Goal: Check status: Check status

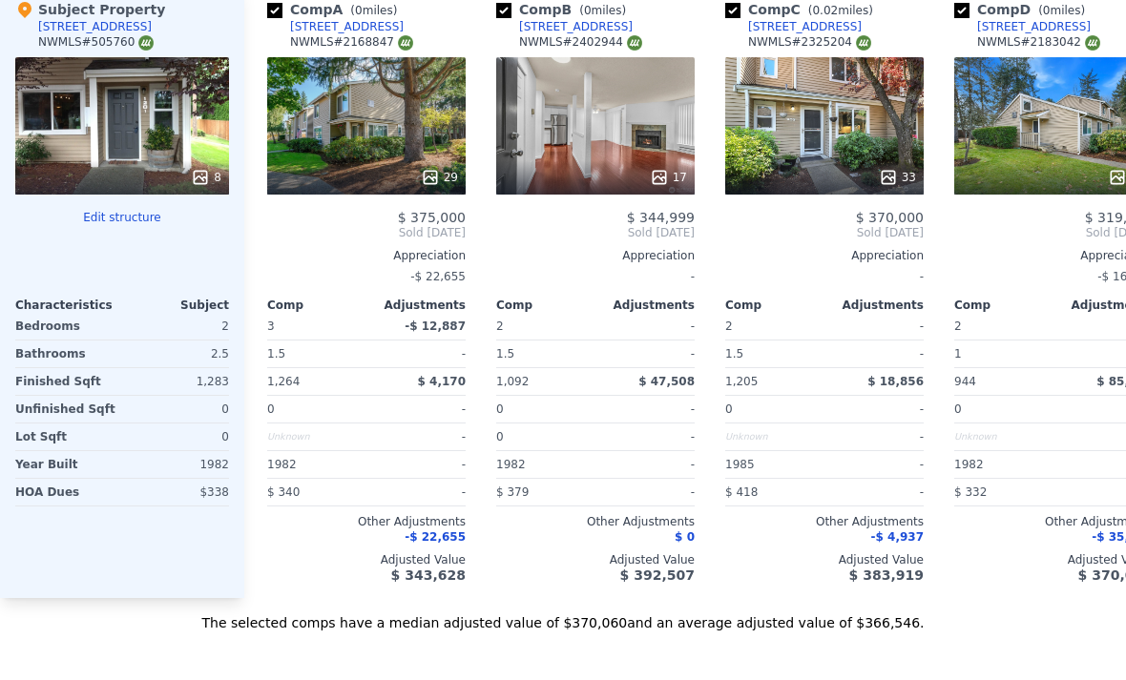
scroll to position [1831, 0]
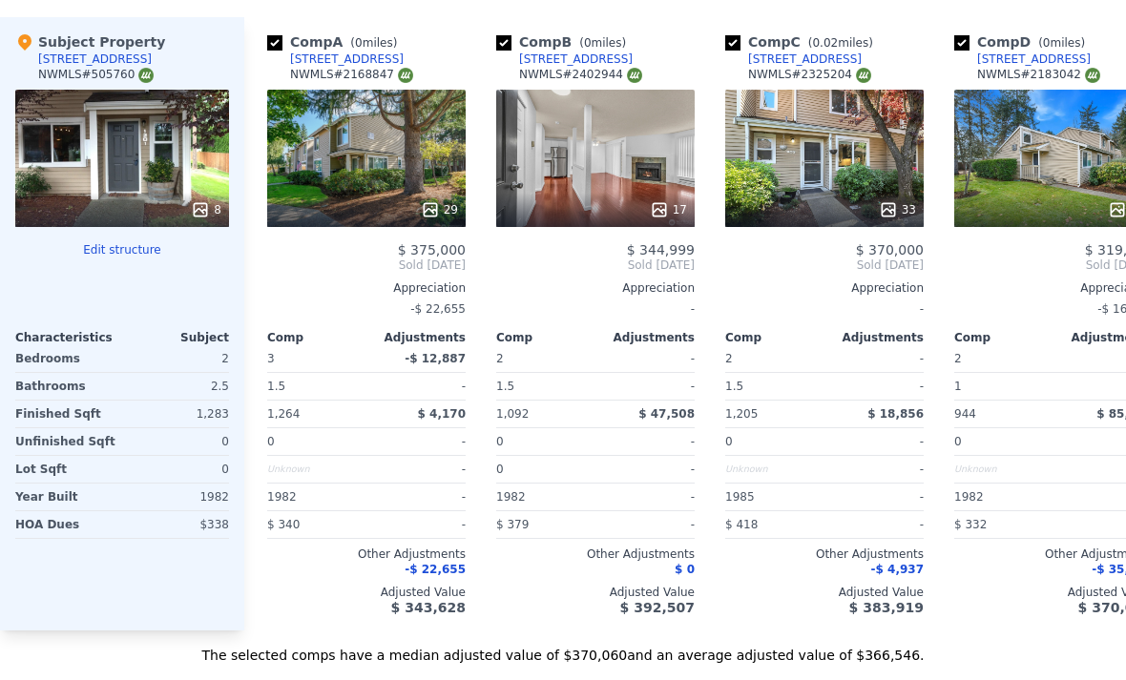
click at [281, 52] on link "[STREET_ADDRESS]" at bounding box center [335, 59] width 136 height 15
click at [271, 52] on link "[STREET_ADDRESS]" at bounding box center [335, 59] width 136 height 15
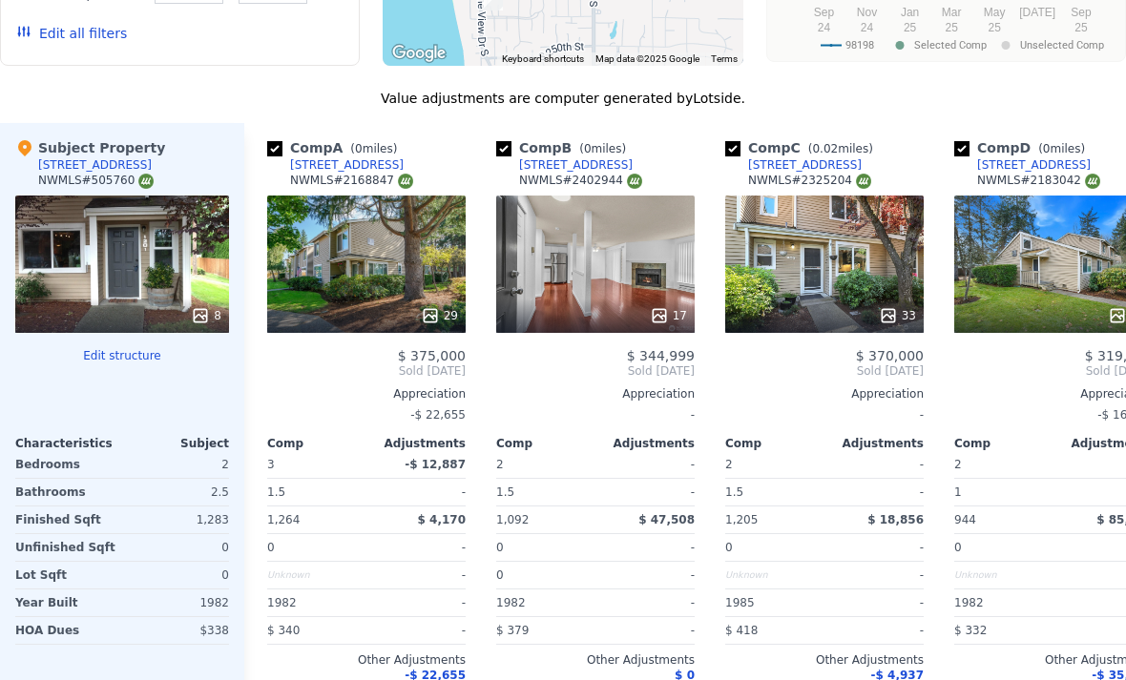
scroll to position [1727, 0]
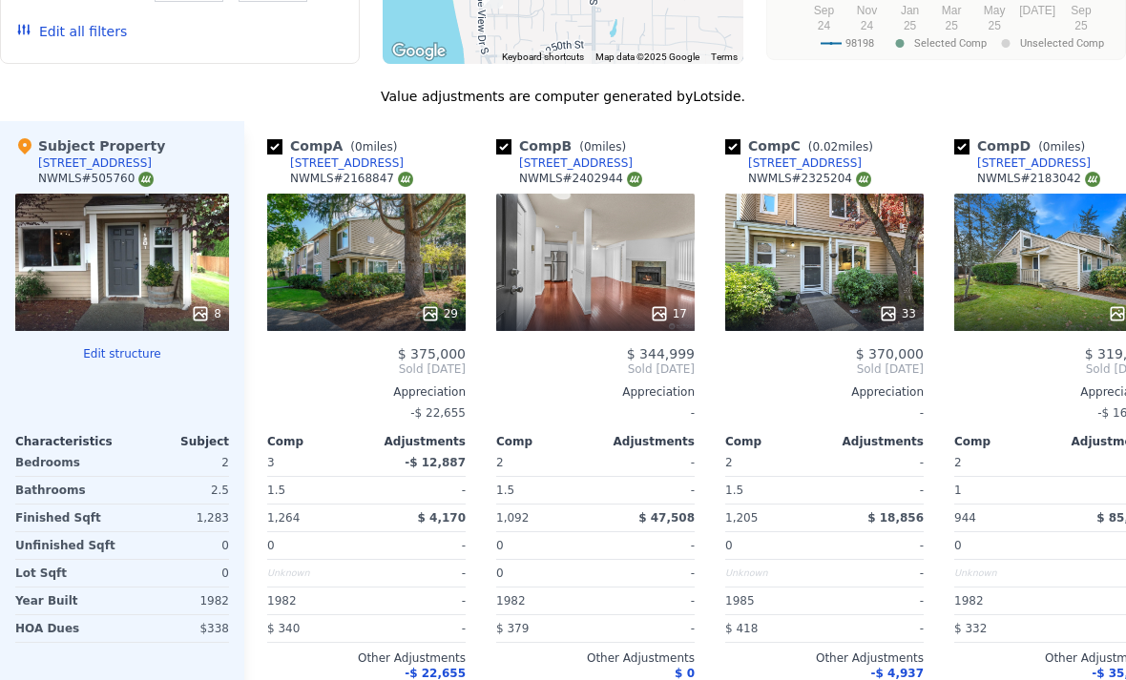
click at [277, 139] on input "checkbox" at bounding box center [274, 146] width 15 height 15
checkbox input "false"
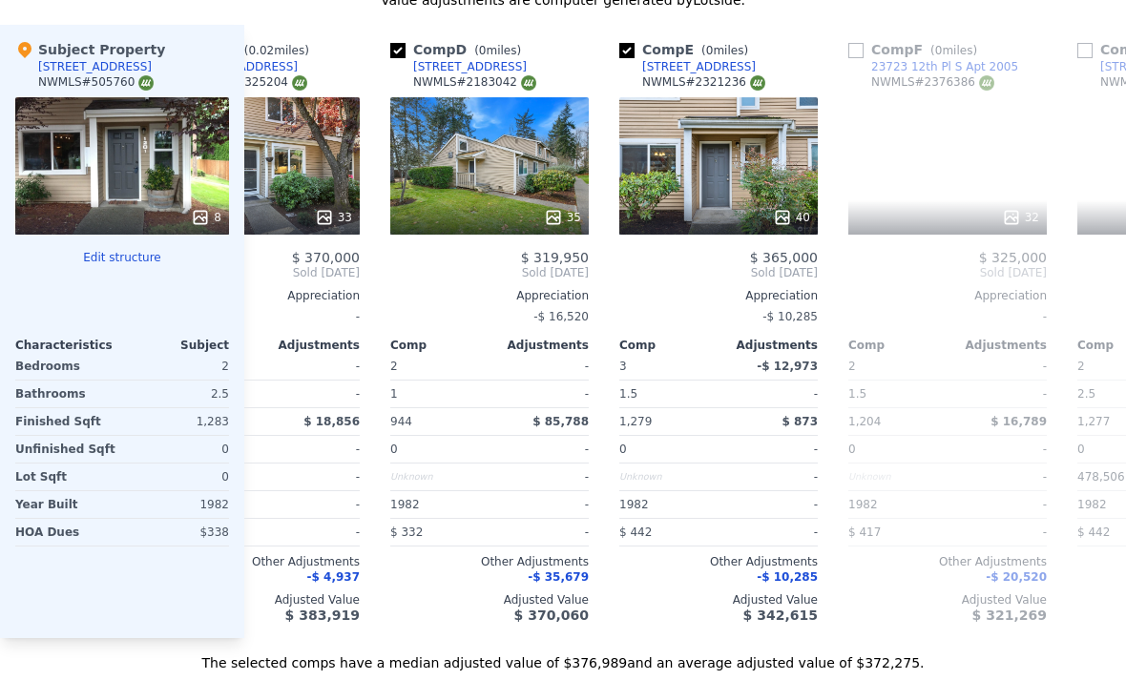
scroll to position [0, 336]
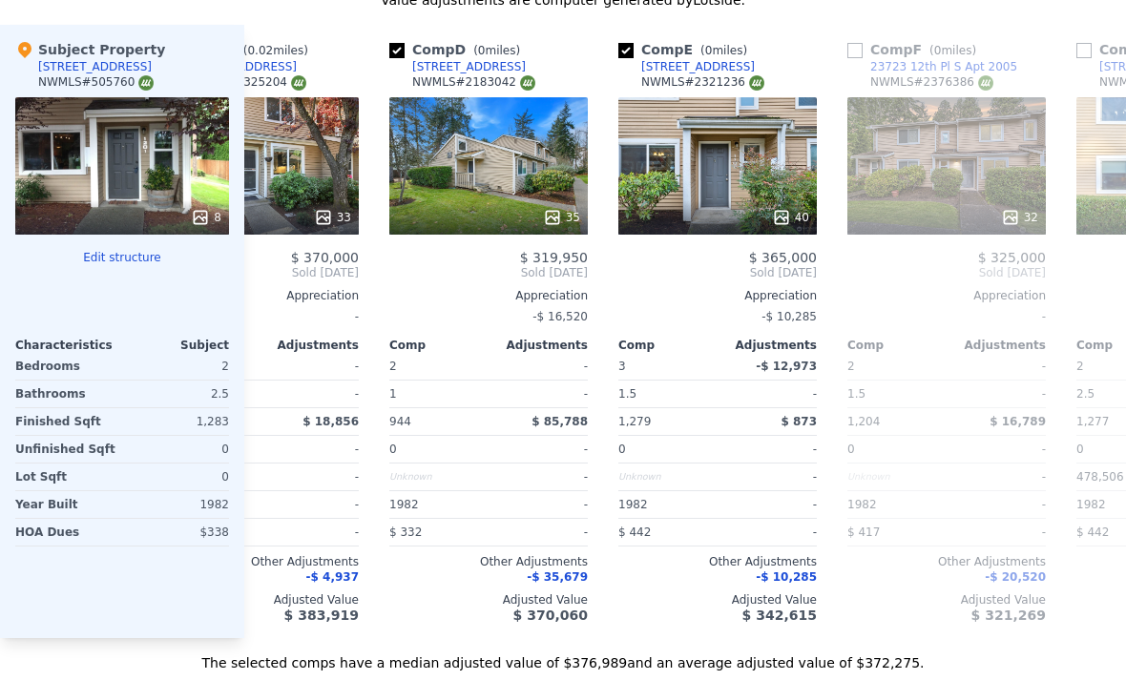
click at [397, 54] on input "checkbox" at bounding box center [396, 50] width 15 height 15
checkbox input "false"
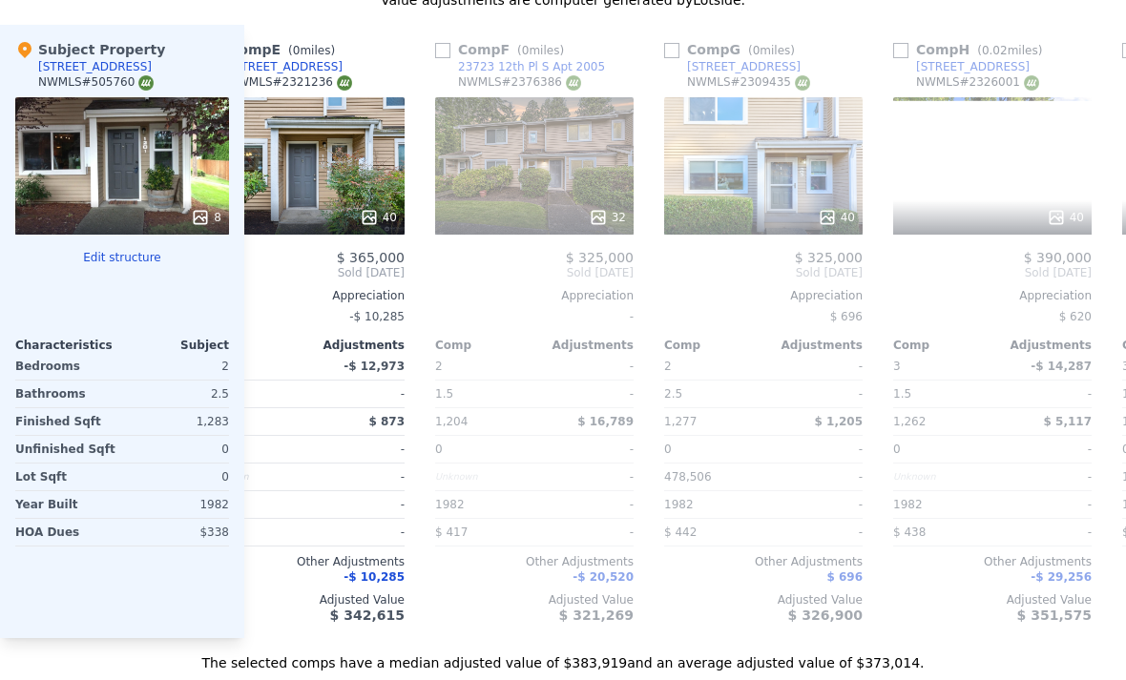
scroll to position [0, 520]
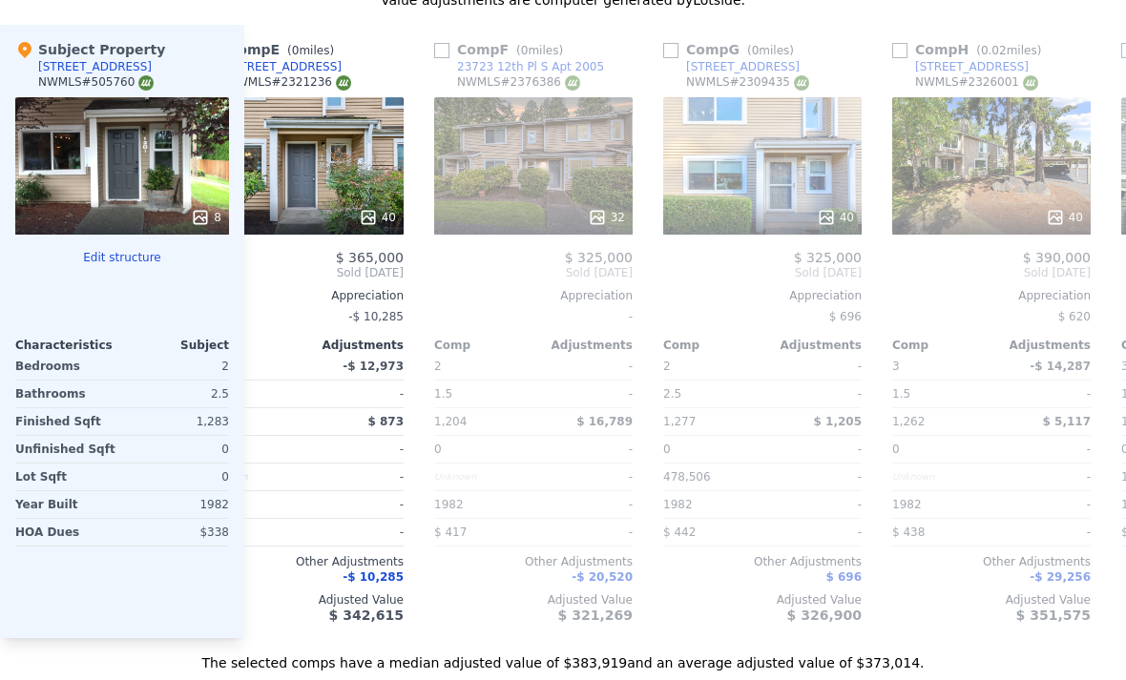
click at [446, 44] on input "checkbox" at bounding box center [441, 50] width 15 height 15
checkbox input "true"
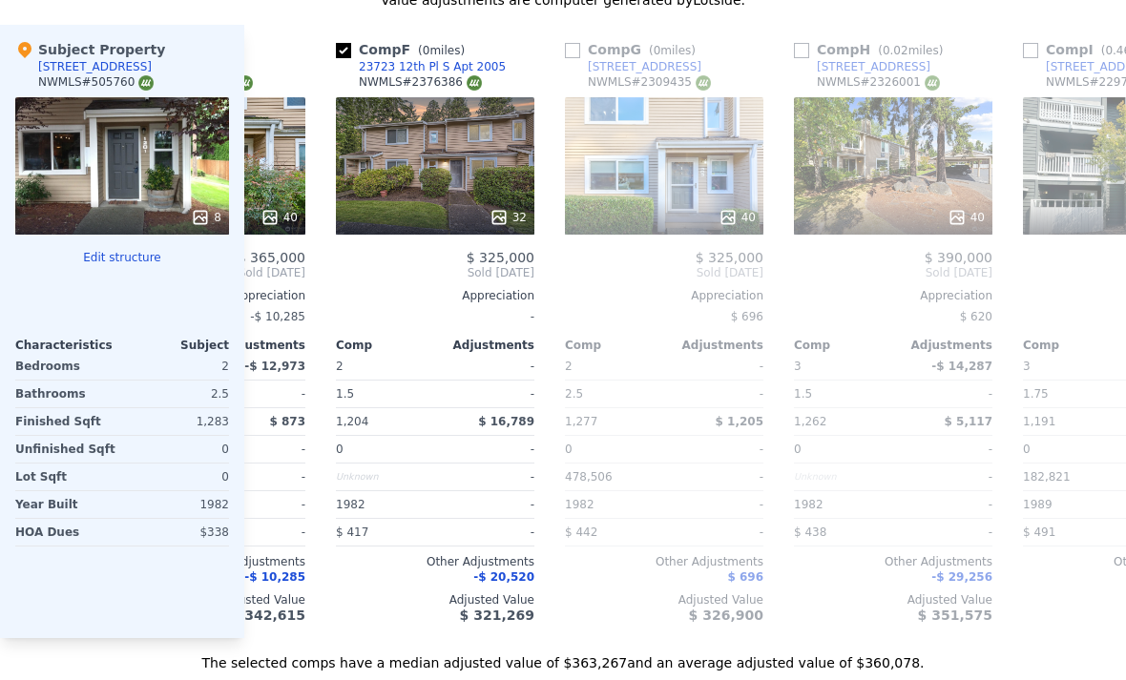
scroll to position [0, 623]
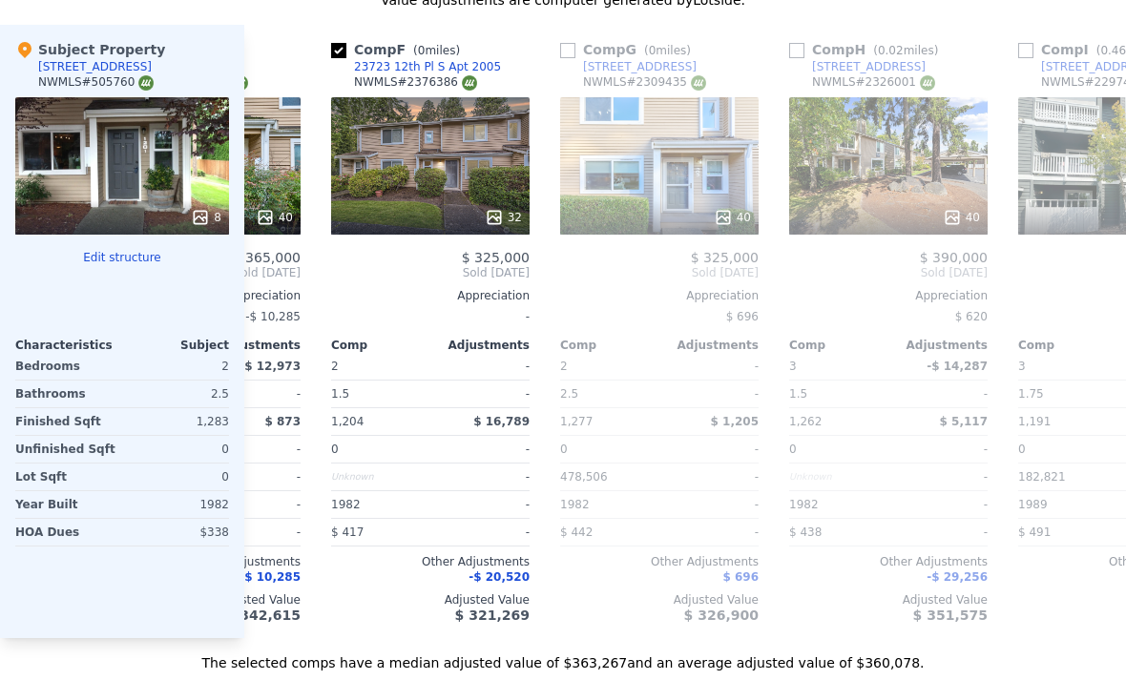
click at [569, 51] on input "checkbox" at bounding box center [567, 50] width 15 height 15
checkbox input "true"
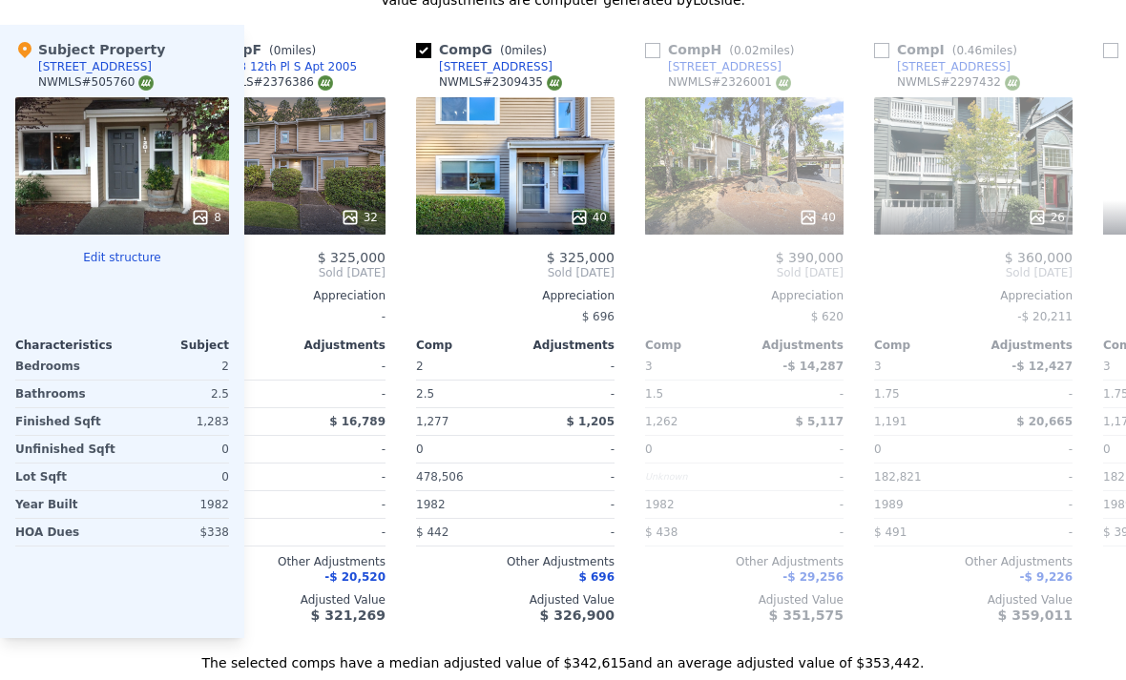
scroll to position [0, 771]
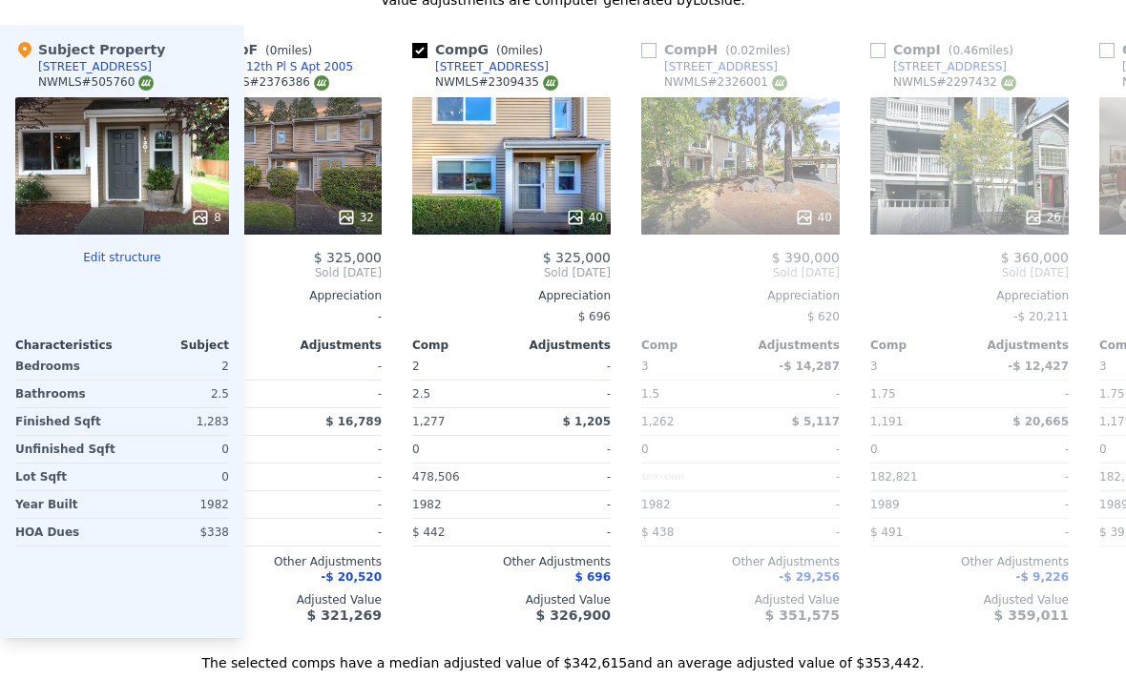
click at [650, 52] on input "checkbox" at bounding box center [648, 50] width 15 height 15
checkbox input "true"
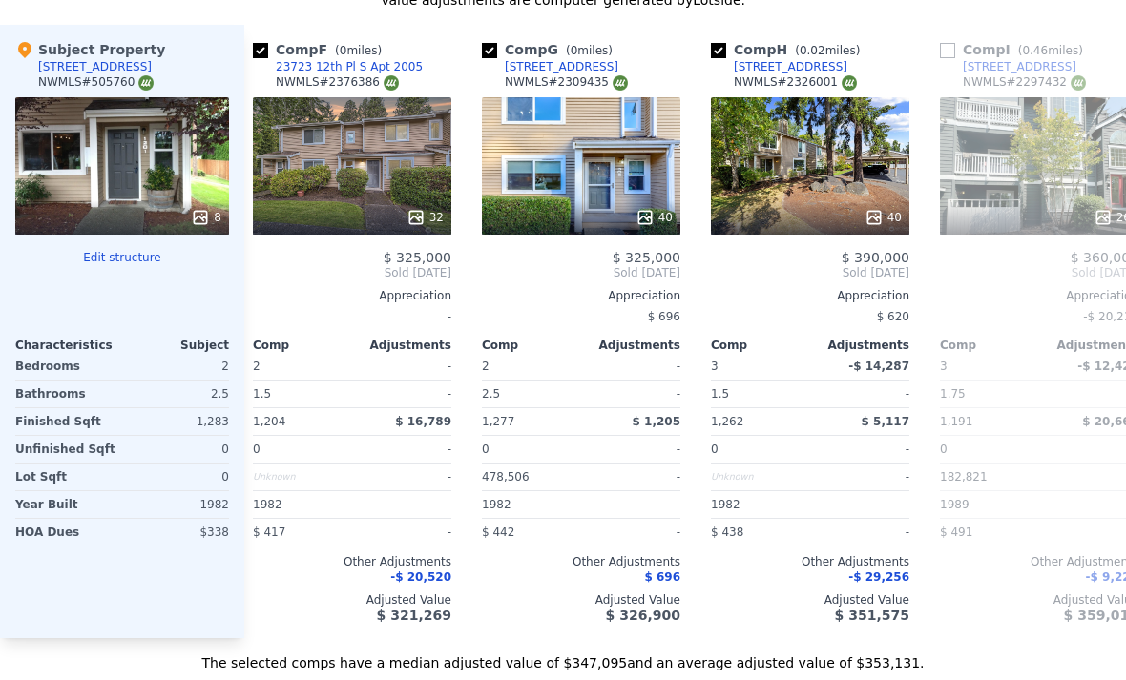
scroll to position [0, 703]
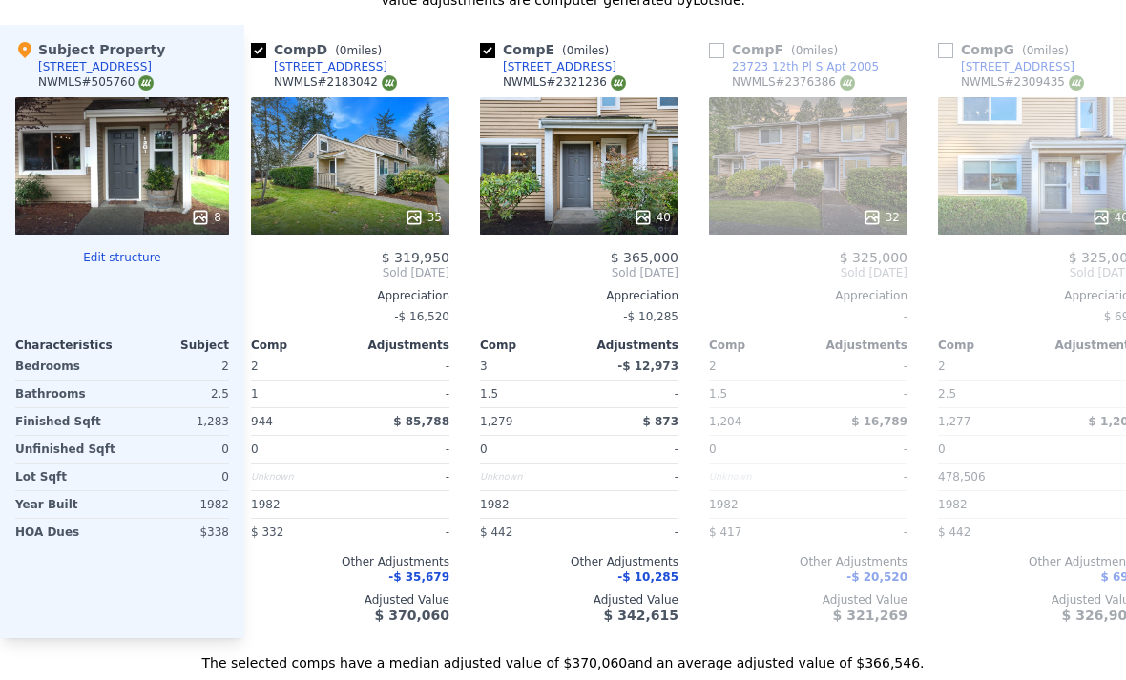
checkbox input "true"
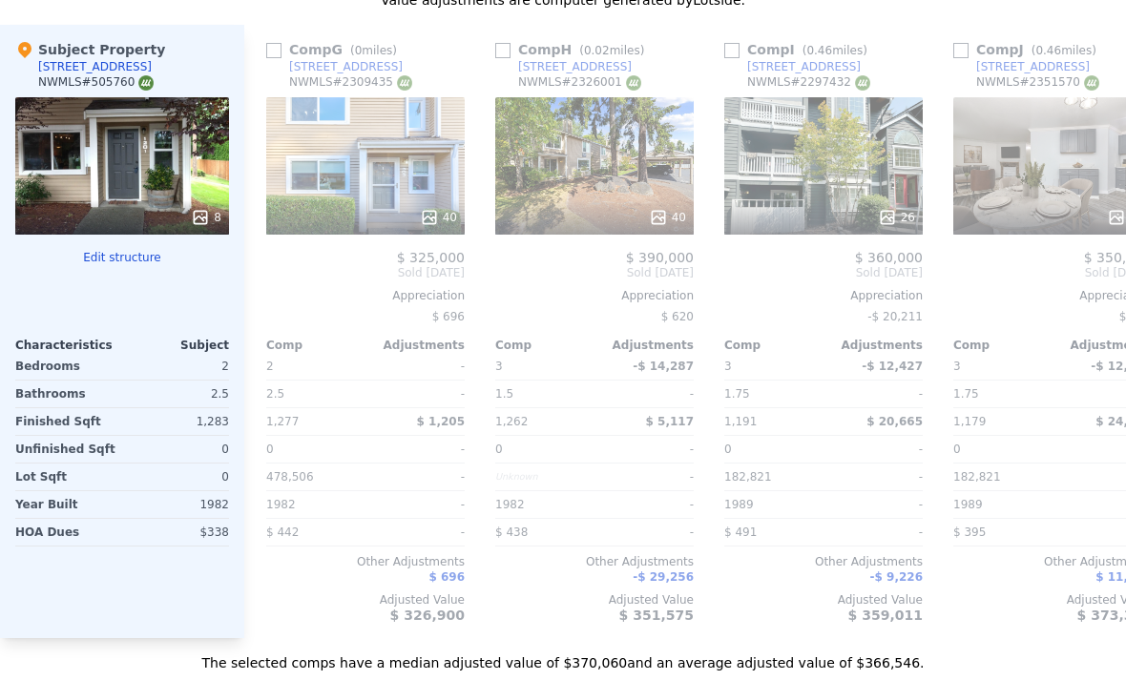
scroll to position [0, 1376]
click at [509, 49] on input "checkbox" at bounding box center [501, 50] width 15 height 15
checkbox input "true"
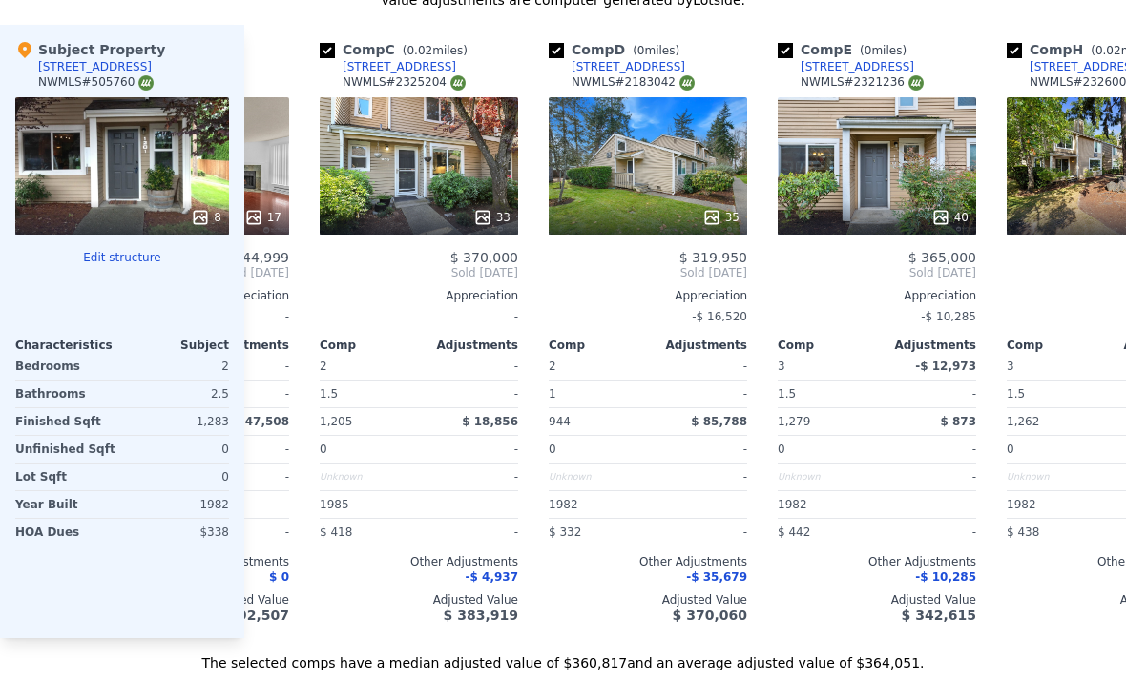
scroll to position [0, 404]
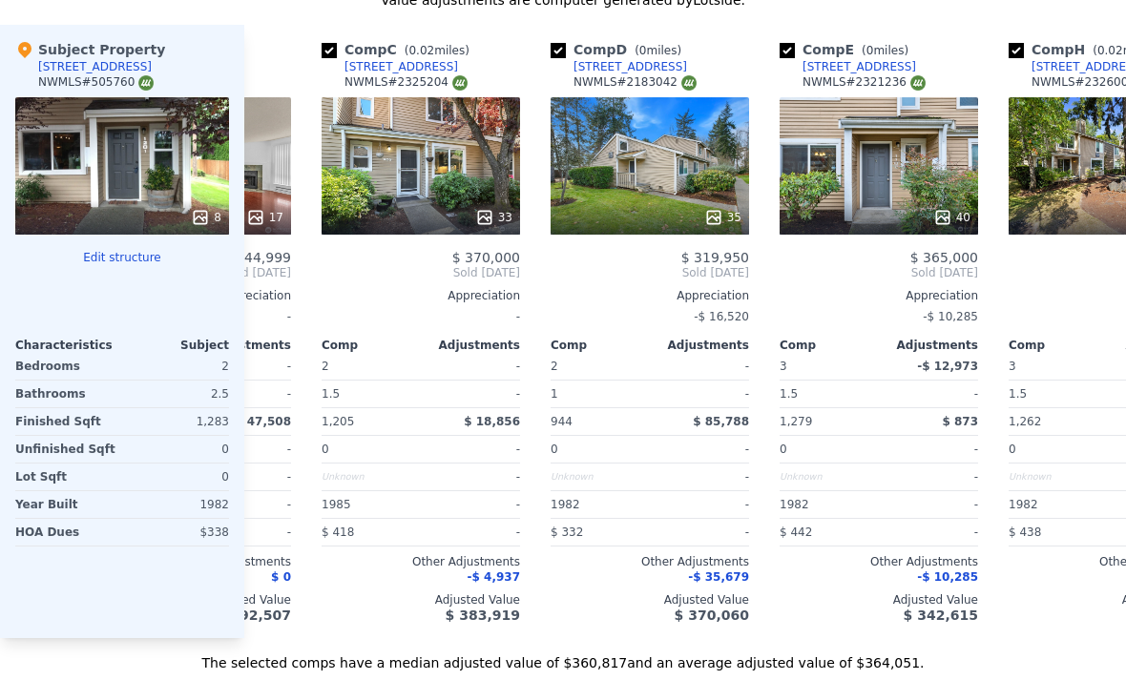
click at [555, 56] on input "checkbox" at bounding box center [557, 50] width 15 height 15
checkbox input "false"
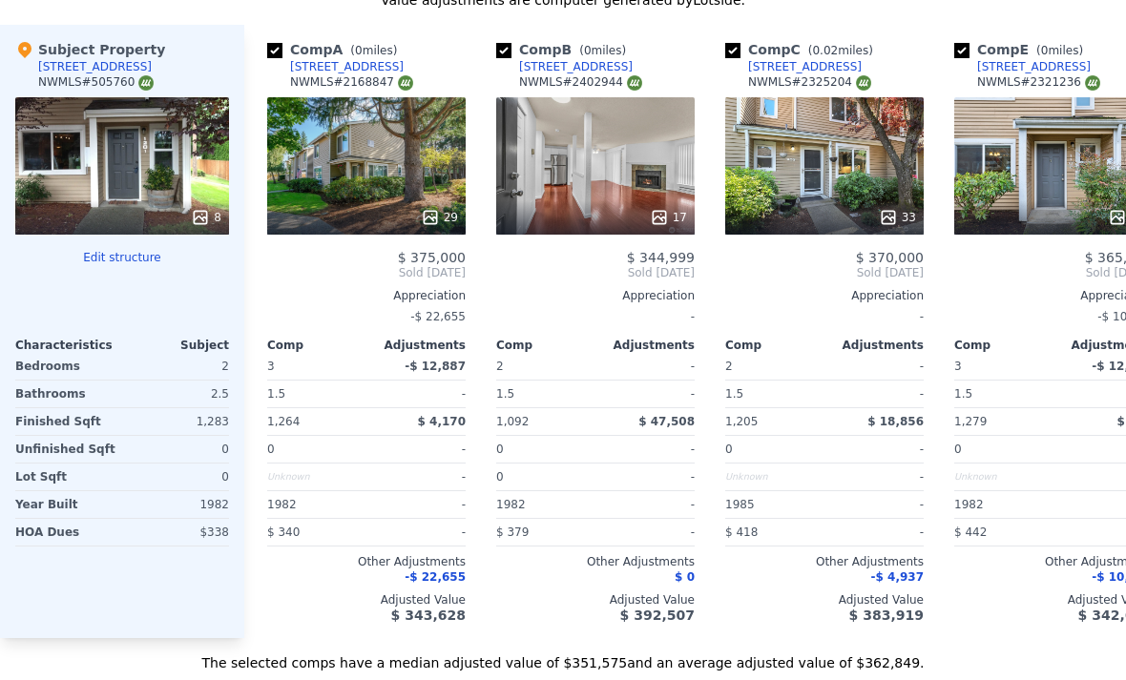
scroll to position [0, 0]
click at [281, 52] on input "checkbox" at bounding box center [274, 50] width 15 height 15
checkbox input "false"
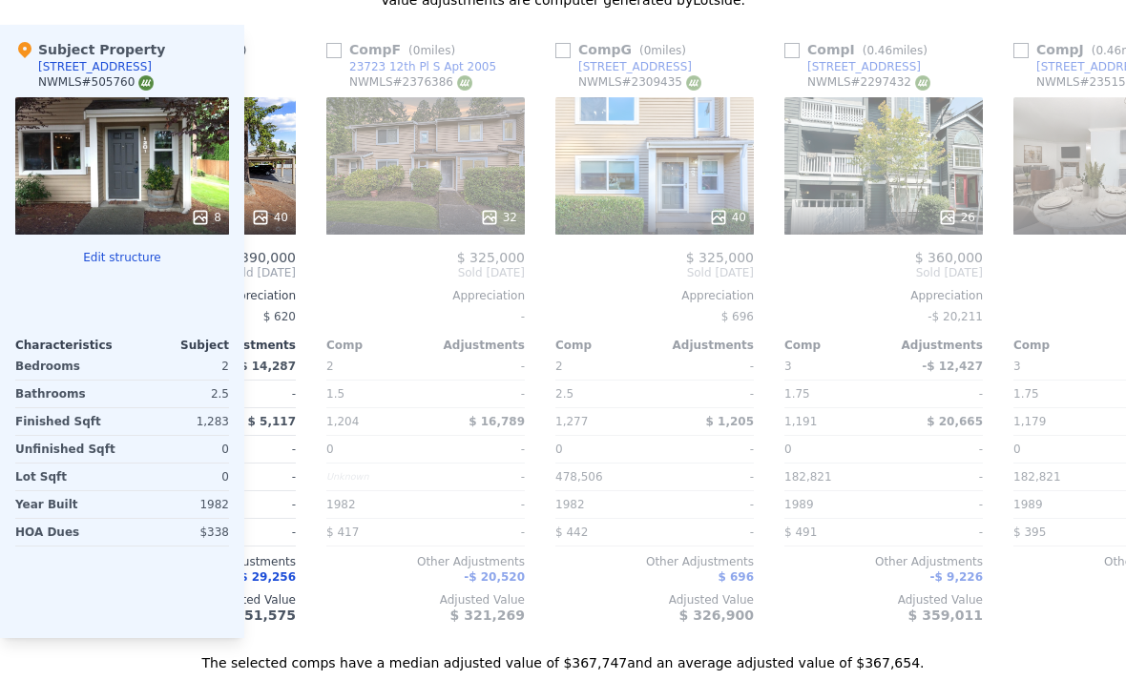
scroll to position [0, 858]
click at [339, 49] on input "checkbox" at bounding box center [332, 50] width 15 height 15
checkbox input "true"
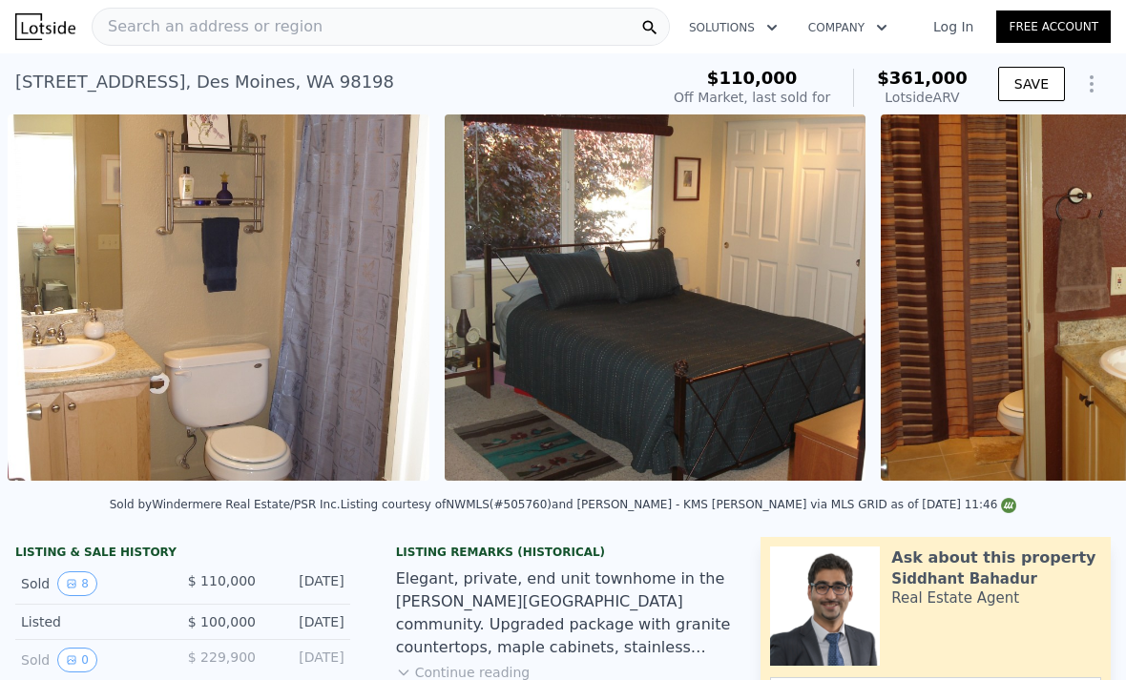
scroll to position [0, 0]
click at [595, 556] on div "Listing Remarks (Historical)" at bounding box center [563, 552] width 335 height 15
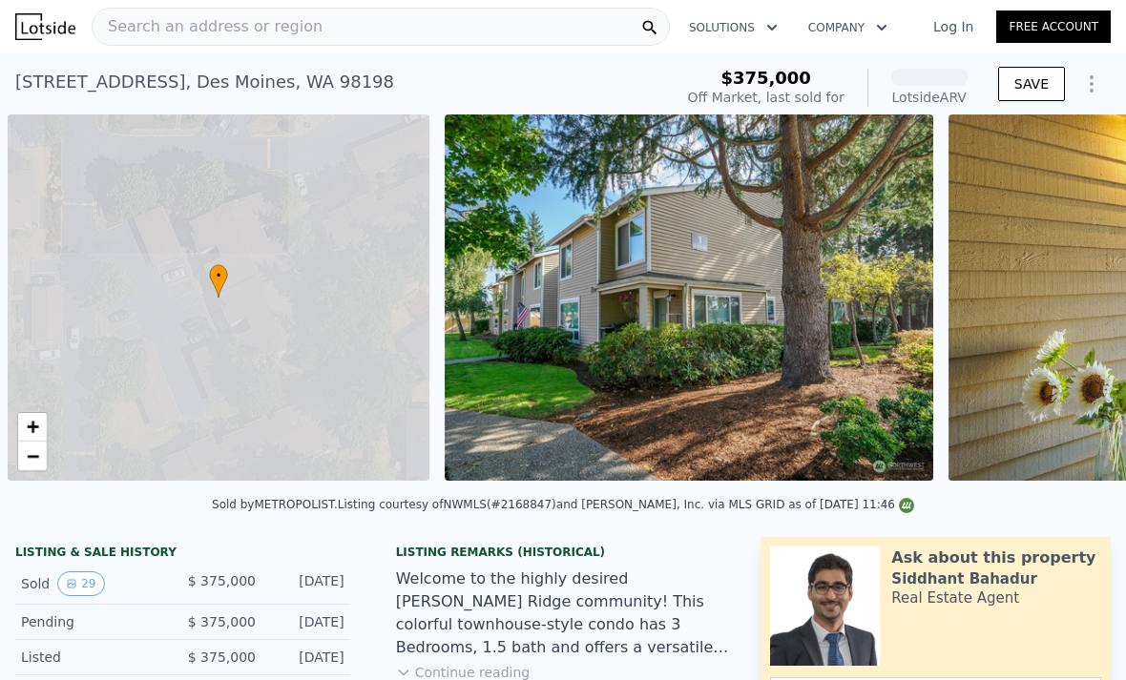
scroll to position [0, 8]
